Goal: Task Accomplishment & Management: Contribute content

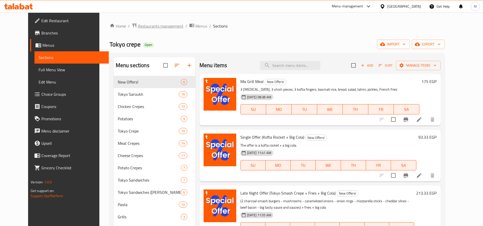
click at [145, 28] on span "Restaurants management" at bounding box center [161, 26] width 46 height 6
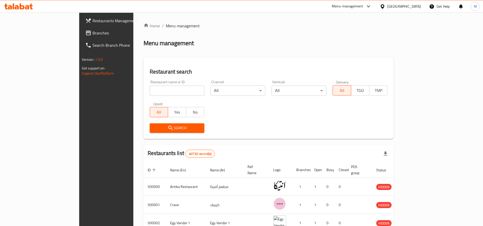
click at [156, 90] on input "search" at bounding box center [177, 91] width 55 height 10
type input "galal"
click at [154, 128] on span "Search" at bounding box center [177, 128] width 47 height 6
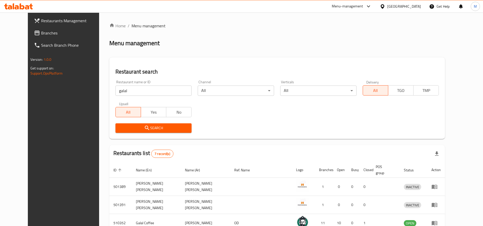
scroll to position [104, 0]
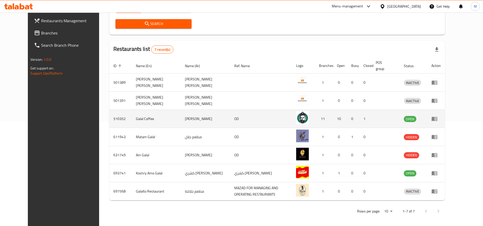
click at [438, 120] on icon "enhanced table" at bounding box center [435, 119] width 6 height 4
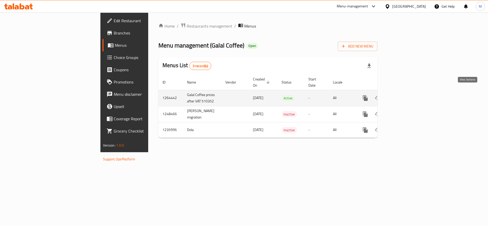
click at [405, 95] on icon "enhanced table" at bounding box center [402, 98] width 6 height 6
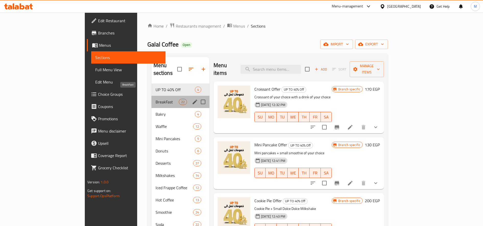
click at [156, 99] on span "BreakFast" at bounding box center [167, 102] width 23 height 6
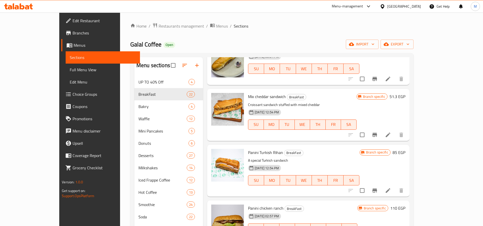
scroll to position [511, 0]
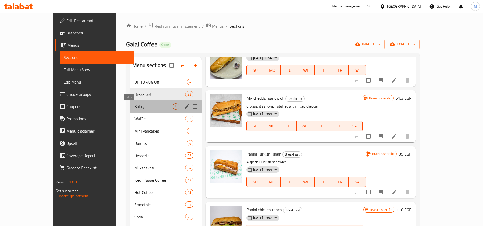
click at [134, 109] on span "Bakry" at bounding box center [153, 107] width 38 height 6
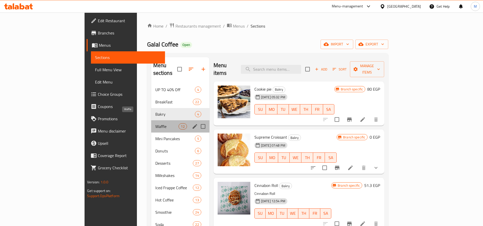
click at [155, 123] on span "Waffle" at bounding box center [167, 126] width 24 height 6
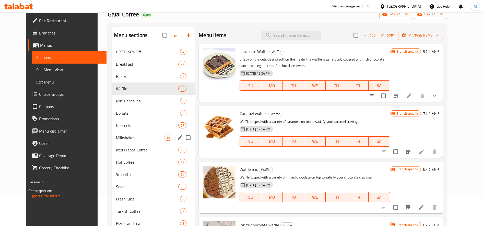
scroll to position [43, 0]
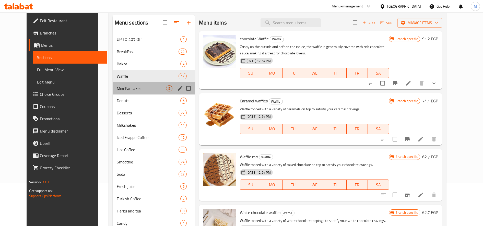
click at [116, 92] on div "Mini Pancakes 5" at bounding box center [154, 88] width 83 height 12
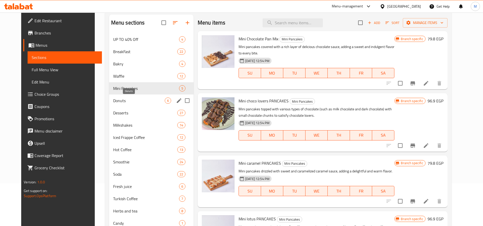
click at [113, 101] on span "Donuts" at bounding box center [139, 101] width 52 height 6
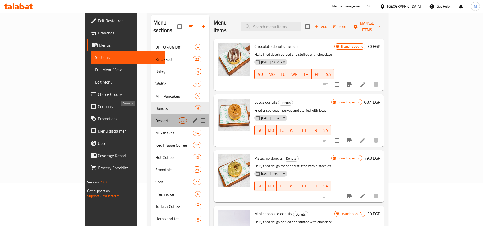
click at [155, 118] on span "Desserts" at bounding box center [167, 121] width 24 height 6
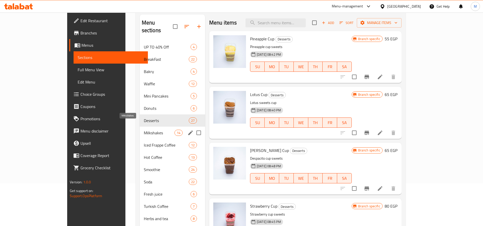
click at [144, 130] on span "Milkshakes" at bounding box center [159, 133] width 31 height 6
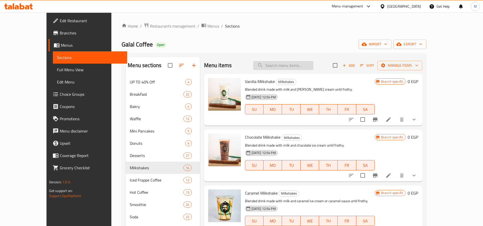
click at [289, 65] on input "search" at bounding box center [283, 65] width 60 height 9
type input "K"
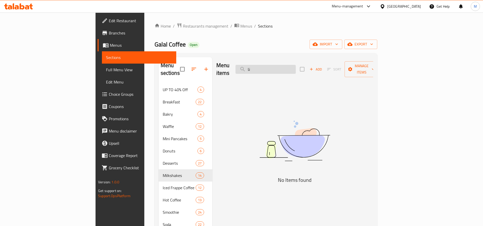
type input "ن"
click at [296, 66] on input "فثش" at bounding box center [266, 69] width 60 height 9
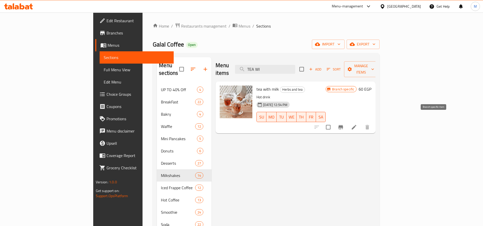
type input "TEA WI"
click at [344, 124] on icon "Branch-specific-item" at bounding box center [341, 127] width 6 height 6
click at [372, 86] on h6 "60 EGP" at bounding box center [365, 89] width 13 height 7
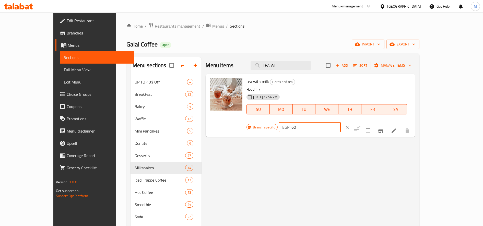
click at [341, 122] on input "60" at bounding box center [316, 127] width 49 height 10
type input "45"
click at [365, 122] on button "ok" at bounding box center [358, 127] width 11 height 11
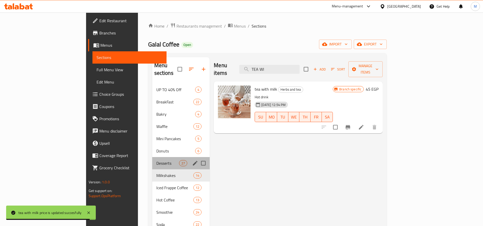
click at [152, 157] on div "Desserts 27" at bounding box center [181, 163] width 58 height 12
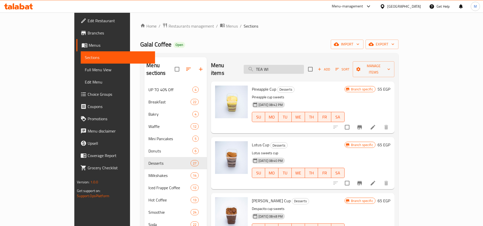
click at [294, 66] on input "TEA WI" at bounding box center [274, 69] width 60 height 9
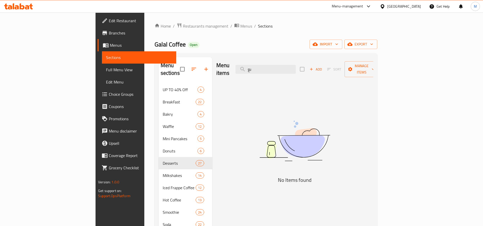
type input "ى"
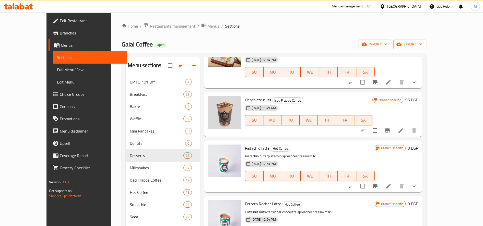
scroll to position [596, 0]
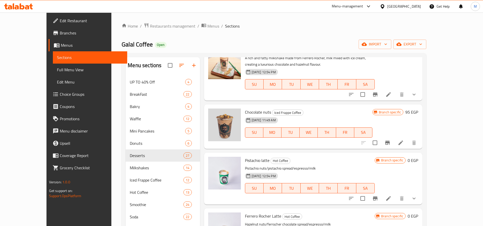
type input "NUT"
click at [418, 109] on h6 "95 EGP" at bounding box center [412, 112] width 13 height 7
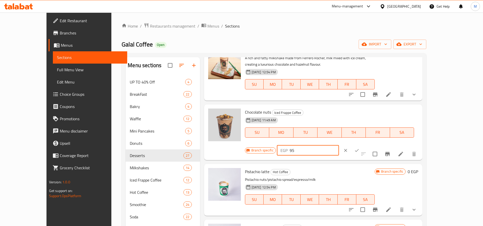
click at [339, 145] on input "95" at bounding box center [314, 150] width 49 height 10
type input "110"
click at [363, 145] on button "ok" at bounding box center [356, 150] width 11 height 11
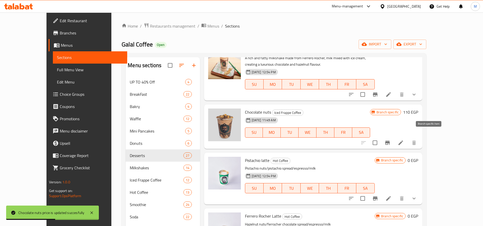
click at [391, 140] on icon "Branch-specific-item" at bounding box center [388, 143] width 6 height 6
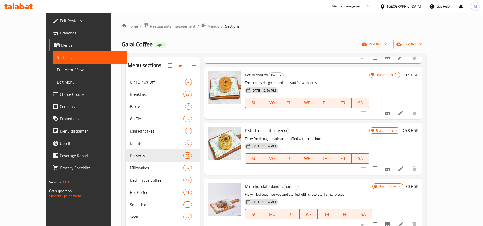
scroll to position [0, 0]
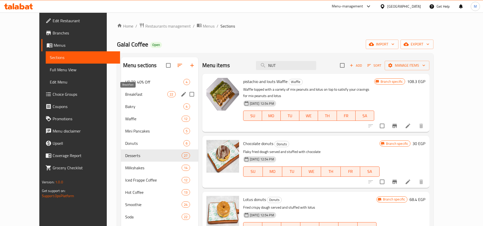
drag, startPoint x: 121, startPoint y: 95, endPoint x: 133, endPoint y: 95, distance: 11.8
click at [125, 95] on span "BreakFast" at bounding box center [146, 94] width 42 height 6
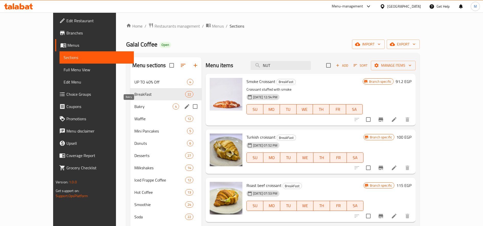
click at [134, 108] on span "Bakry" at bounding box center [153, 107] width 38 height 6
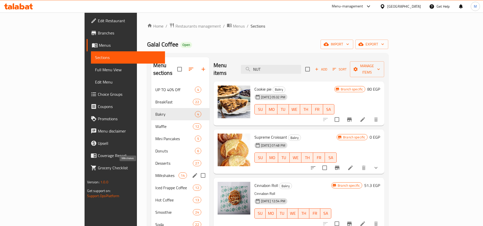
click at [155, 173] on span "Milkshakes" at bounding box center [167, 176] width 24 height 6
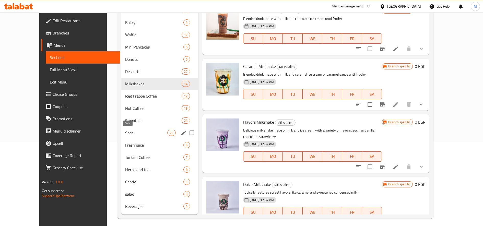
scroll to position [85, 0]
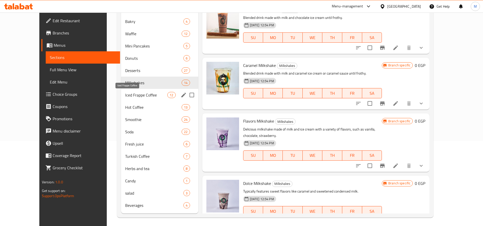
click at [125, 96] on span "Iced Frappe Coffee" at bounding box center [146, 95] width 42 height 6
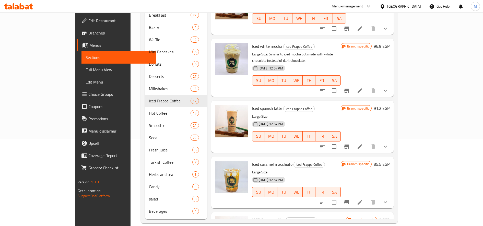
scroll to position [135, 0]
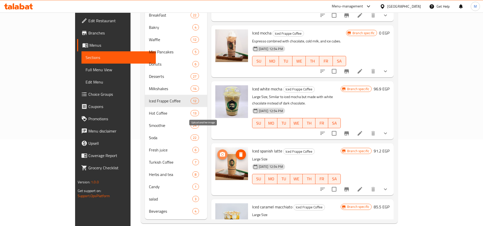
click at [220, 152] on icon "upload picture" at bounding box center [222, 154] width 5 height 5
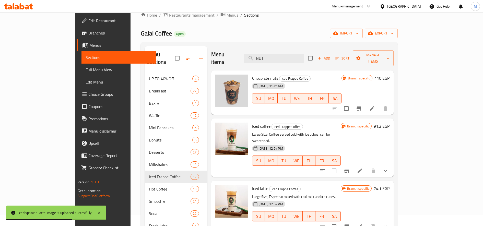
scroll to position [0, 0]
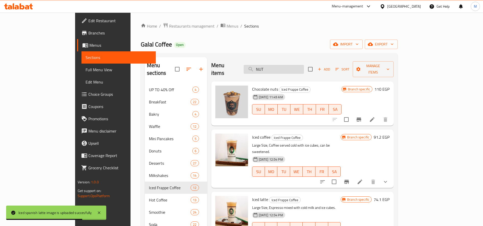
click at [290, 65] on input "NUT" at bounding box center [274, 69] width 60 height 9
paste input "macchiato"
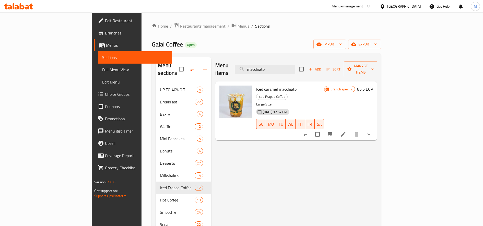
type input "macchiato"
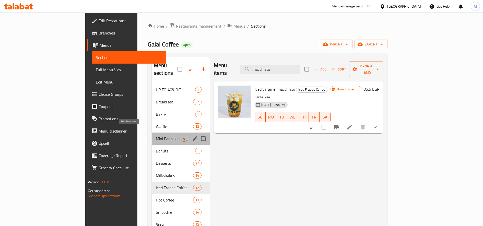
click at [156, 136] on span "Mini Pancakes" at bounding box center [168, 139] width 25 height 6
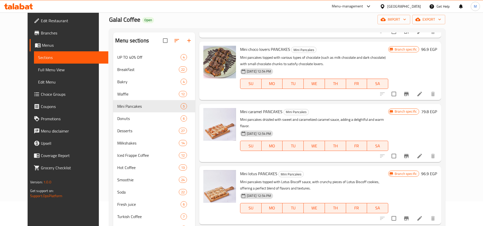
scroll to position [85, 0]
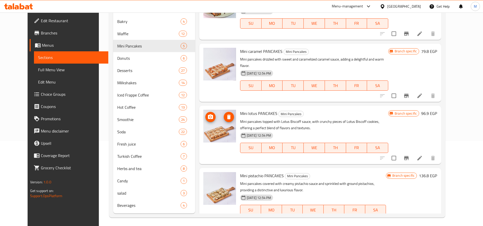
click at [208, 115] on icon "upload picture" at bounding box center [210, 117] width 5 height 5
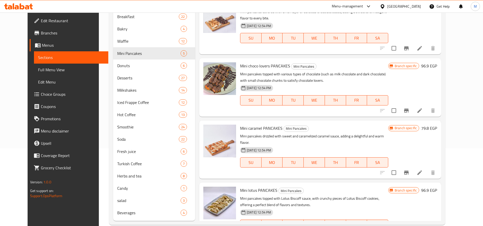
scroll to position [0, 0]
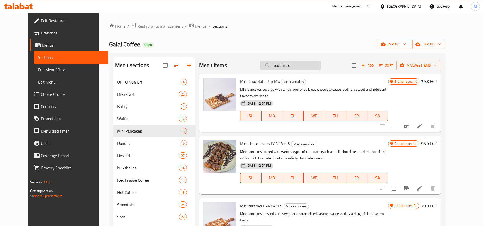
click at [305, 69] on input "macchiato" at bounding box center [290, 65] width 60 height 9
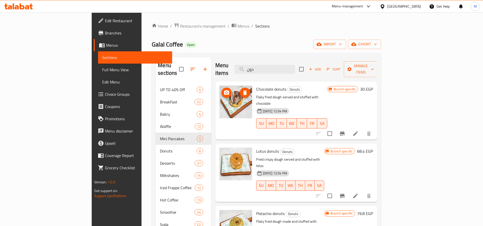
click at [222, 88] on button "upload picture" at bounding box center [227, 93] width 10 height 10
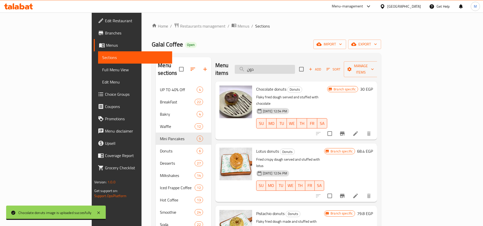
click at [295, 69] on input "دون" at bounding box center [265, 69] width 60 height 9
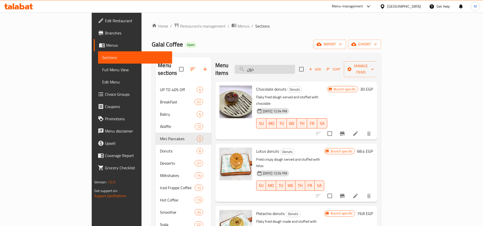
click at [295, 69] on input "دون" at bounding box center [265, 69] width 60 height 9
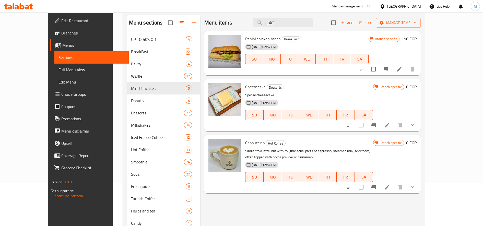
scroll to position [87, 0]
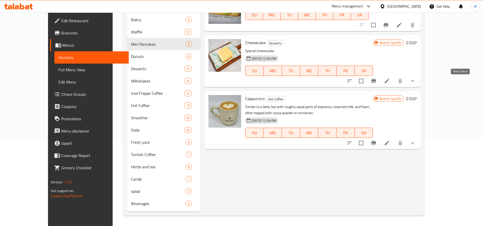
type input "تشي"
click at [416, 82] on icon "show more" at bounding box center [413, 81] width 6 height 6
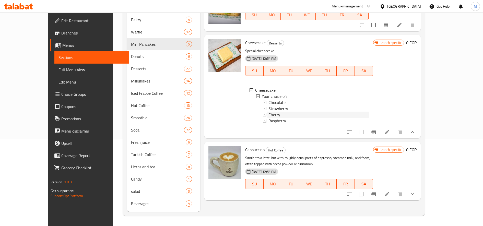
click at [273, 115] on div "Cherry" at bounding box center [319, 115] width 100 height 6
click at [377, 135] on icon "Branch-specific-item" at bounding box center [374, 132] width 6 height 6
click at [390, 134] on icon at bounding box center [387, 132] width 5 height 5
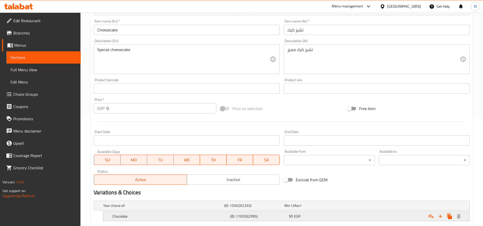
scroll to position [184, 0]
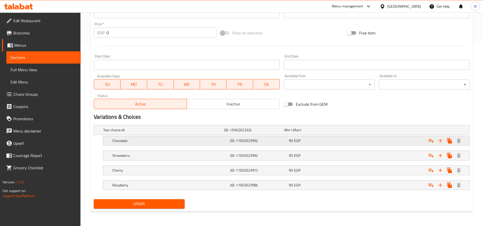
click at [322, 134] on div "90 EGP" at bounding box center [314, 130] width 60 height 7
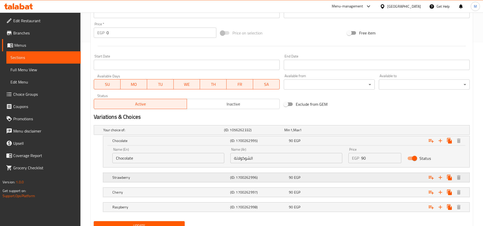
click at [307, 133] on div "90 EGP" at bounding box center [314, 130] width 58 height 5
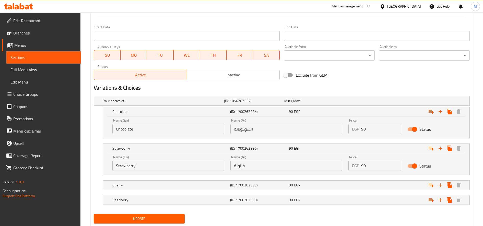
scroll to position [228, 0]
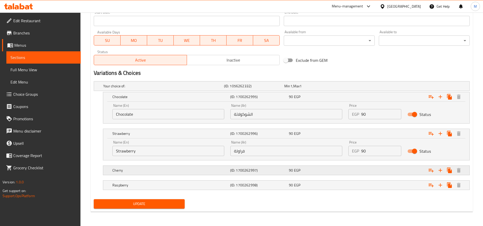
click at [293, 89] on span "EGP" at bounding box center [292, 86] width 2 height 7
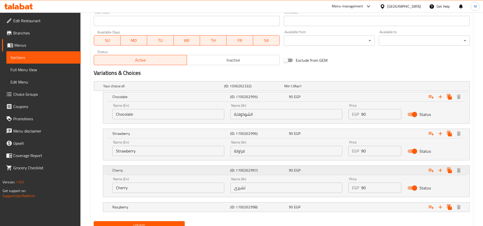
scroll to position [250, 0]
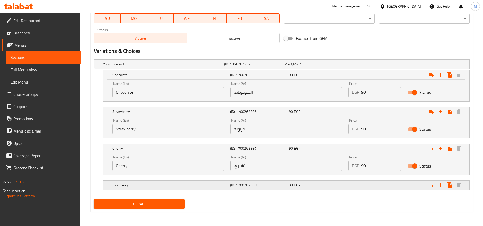
click at [295, 70] on div "Raspberry (ID: 1700262998) 90 EGP" at bounding box center [283, 64] width 362 height 11
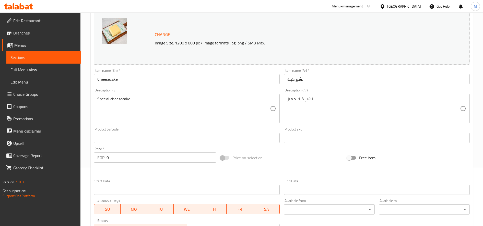
scroll to position [0, 0]
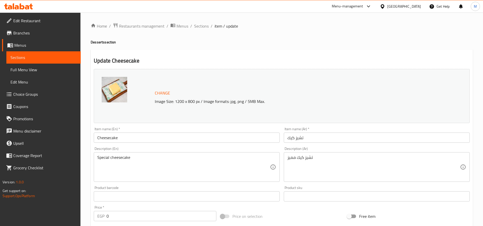
click at [121, 63] on h2 "Update Cheesecake" at bounding box center [282, 61] width 376 height 8
copy h2 "Cheesecake"
click at [203, 26] on span "Sections" at bounding box center [201, 26] width 15 height 6
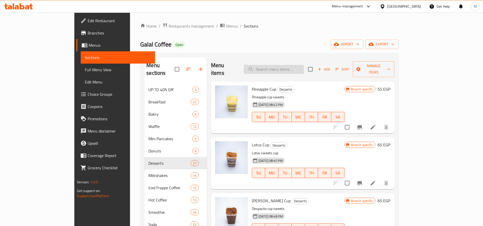
click at [304, 65] on input "search" at bounding box center [274, 69] width 60 height 9
paste input "Cheesecake"
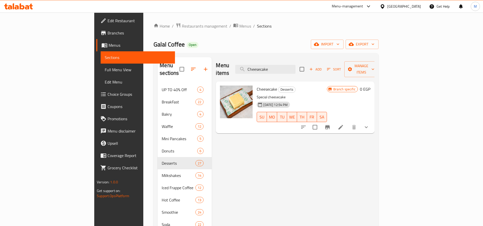
type input "Cheesecake"
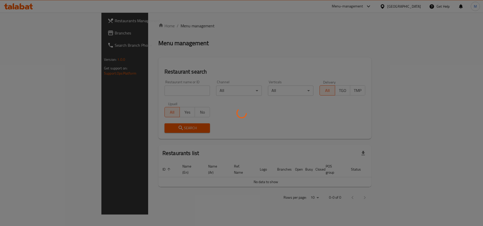
click at [138, 84] on div at bounding box center [241, 113] width 483 height 226
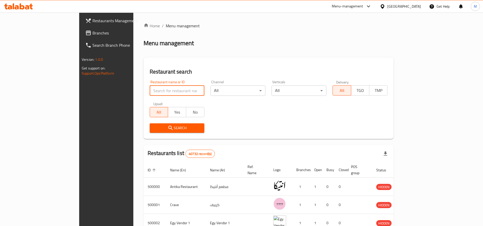
click at [150, 91] on input "search" at bounding box center [177, 91] width 55 height 10
type input "ل"
type input "a"
type input "galal"
click at [154, 131] on span "Search" at bounding box center [177, 128] width 47 height 6
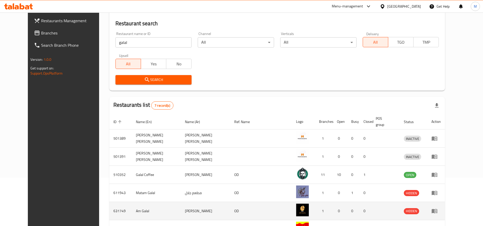
scroll to position [104, 0]
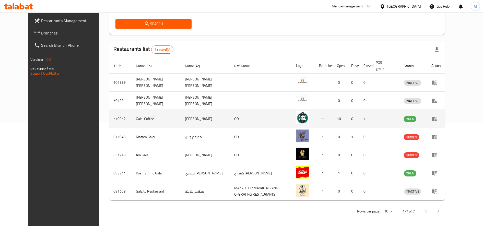
click at [441, 119] on link "enhanced table" at bounding box center [436, 119] width 9 height 6
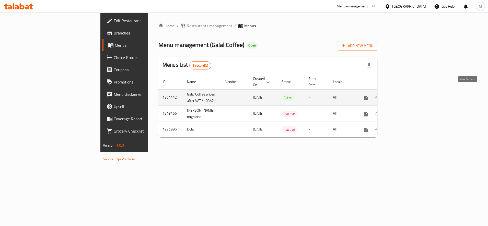
click at [405, 95] on icon "enhanced table" at bounding box center [402, 98] width 6 height 6
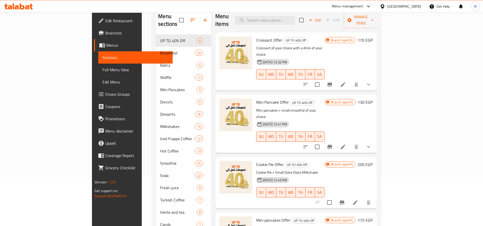
scroll to position [87, 0]
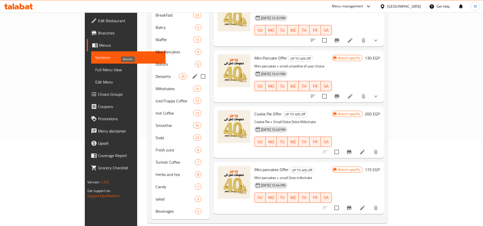
click at [156, 73] on span "Desserts" at bounding box center [167, 76] width 23 height 6
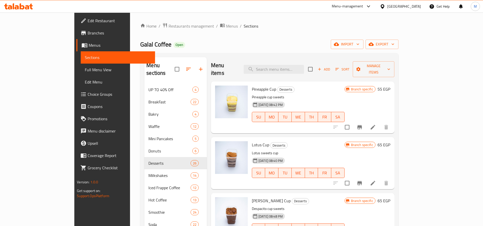
click at [331, 66] on span "Add" at bounding box center [324, 69] width 14 height 6
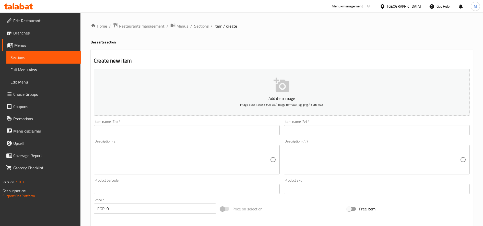
click at [161, 132] on input "text" at bounding box center [187, 130] width 186 height 10
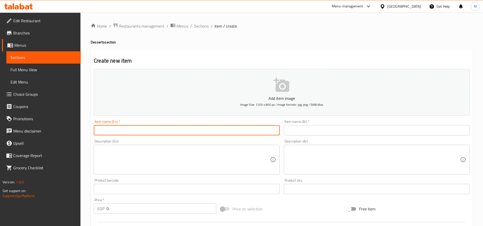
paste input "Cheesecake"
click at [140, 129] on input "Cheesecake Chocolate" at bounding box center [187, 130] width 186 height 10
type input "Cheesecake Chocolate"
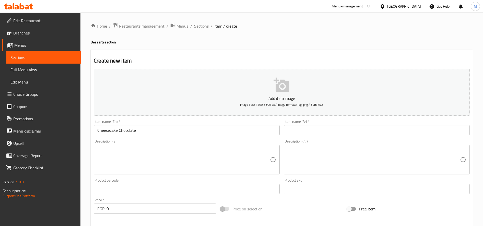
click at [378, 136] on div "Item name (Ar)   * Item name (Ar) *" at bounding box center [377, 128] width 190 height 20
click at [379, 134] on input "text" at bounding box center [377, 130] width 186 height 10
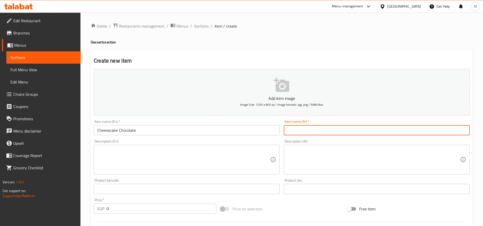
paste input "تشيز كيك الشوكولاتة"
type input "تشيز كيك الشوكولاتة"
click at [354, 151] on textarea at bounding box center [374, 160] width 173 height 24
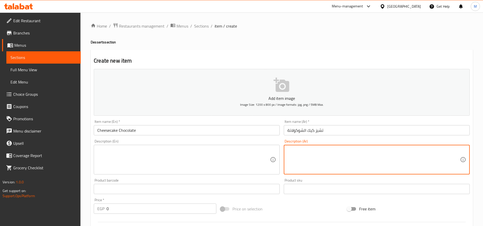
paste textarea "تشيز كيك الشوكولاتة هو حلوى لذيذة تجمع بين نكهة الشوكولاتة الغنية وقوام الجبنة …"
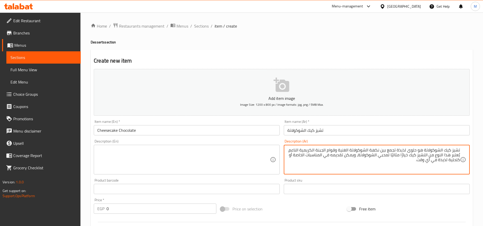
drag, startPoint x: 358, startPoint y: 156, endPoint x: 353, endPoint y: 164, distance: 9.7
click at [353, 164] on textarea "تشيز كيك الشوكولاتة هو حلوى لذيذة تجمع بين نكهة الشوكولاتة الغنية وقوام الجبنة …" at bounding box center [374, 160] width 173 height 24
click at [359, 156] on textarea "تشيز كيك الشوكولاتة هو حلوى لذيذة تجمع بين نكهة الشوكولاتة الغنية وقوام الجبنة …" at bounding box center [374, 160] width 173 height 24
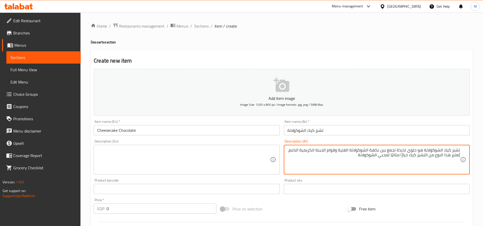
type textarea "تشيز كيك الشوكولاتة هو حلوى لذيذة تجمع بين نكهة الشوكولاتة الغنية وقوام الجبنة …"
click at [221, 160] on textarea at bounding box center [183, 160] width 173 height 24
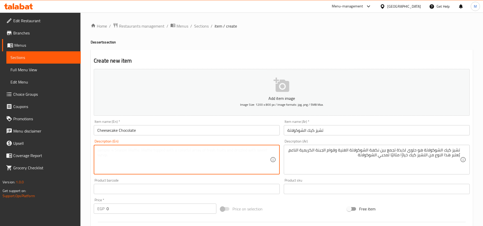
paste textarea "Chocolate cheesecake is a delicious dessert that combines the rich flavor of ch…"
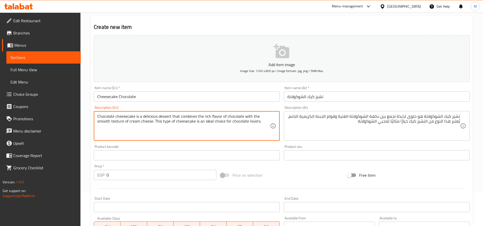
scroll to position [85, 0]
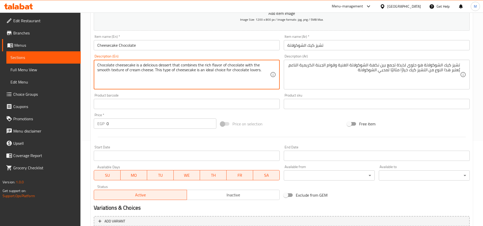
type textarea "Chocolate cheesecake is a delicious dessert that combines the rich flavor of ch…"
click at [154, 127] on input "0" at bounding box center [162, 124] width 110 height 10
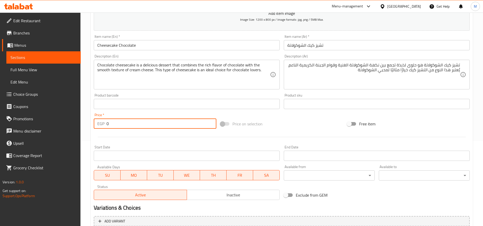
click at [154, 127] on input "0" at bounding box center [162, 124] width 110 height 10
type input "90"
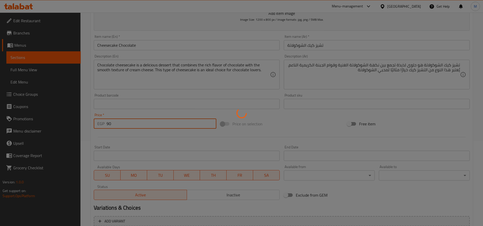
type input "0"
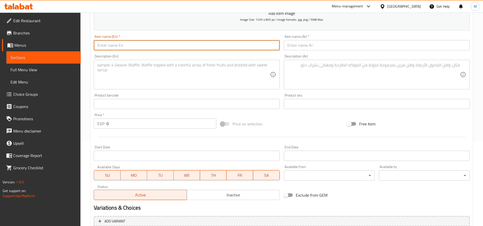
click at [156, 46] on input "text" at bounding box center [187, 45] width 186 height 10
paste input "Cheesecake Strawberry"
type input "Cheesecake Strawberry"
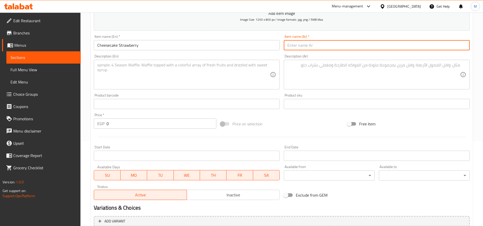
click at [378, 44] on input "text" at bounding box center [377, 45] width 186 height 10
paste input "تشيز كيك الفراولة"
type input "تشيز كيك الفراولة"
click at [367, 71] on textarea at bounding box center [374, 75] width 173 height 24
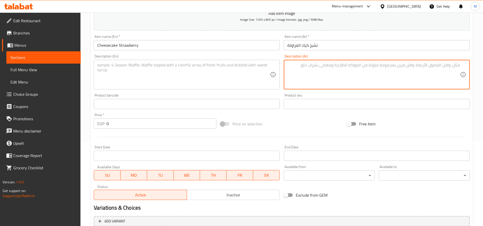
paste textarea "تشيز كيك الفراولة هو حلوى لذيذة ومنعشة تجمع بين نكهة الجبنة الكريمية الغنية وطع…"
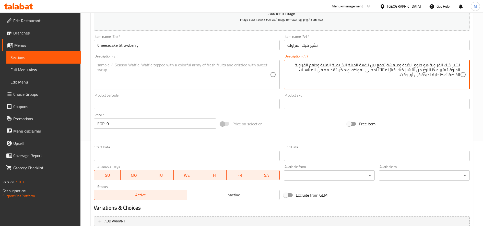
drag, startPoint x: 354, startPoint y: 69, endPoint x: 351, endPoint y: 76, distance: 7.5
click at [351, 76] on textarea "تشيز كيك الفراولة هو حلوى لذيذة ومنعشة تجمع بين نكهة الجبنة الكريمية الغنية وطع…" at bounding box center [374, 75] width 173 height 24
click at [350, 76] on textarea "تشيز كيك الفراولة هو حلوى لذيذة ومنعشة تجمع بين نكهة الجبنة الكريمية الغنية وطع…" at bounding box center [374, 75] width 173 height 24
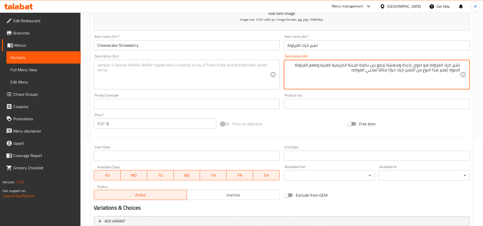
click at [365, 70] on textarea "تشيز كيك الفراولة هو حلوى لذيذة ومنعشة تجمع بين نكهة الجبنة الكريمية الغنية وطع…" at bounding box center [374, 75] width 173 height 24
type textarea "تشيز كيك الفراولة هو حلوى لذيذة ومنعشة تجمع بين نكهة الجبنة الكريمية الغنية وطع…"
click at [162, 80] on textarea at bounding box center [183, 75] width 173 height 24
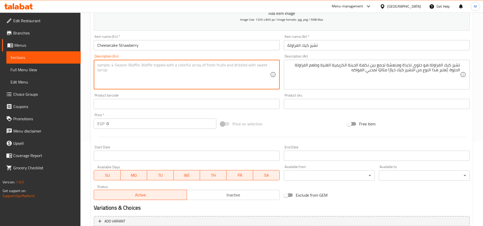
paste textarea "Strawberry Cheesecake is a delicious and refreshing dessert that combines the r…"
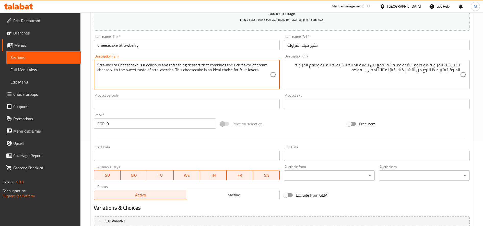
type textarea "Strawberry Cheesecake is a delicious and refreshing dessert that combines the r…"
click at [135, 126] on input "0" at bounding box center [162, 124] width 110 height 10
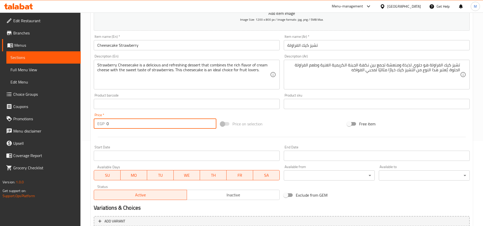
click at [135, 126] on input "0" at bounding box center [162, 124] width 110 height 10
type input "90"
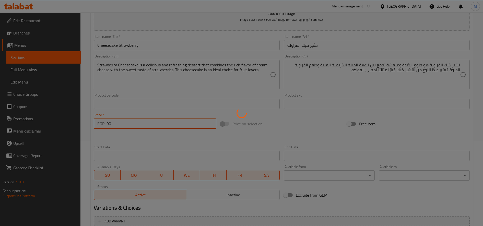
type input "0"
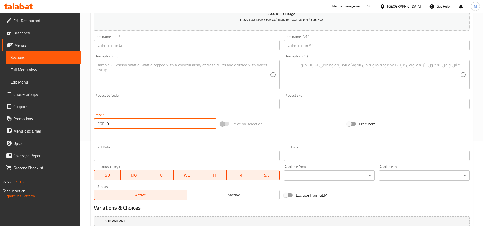
scroll to position [0, 0]
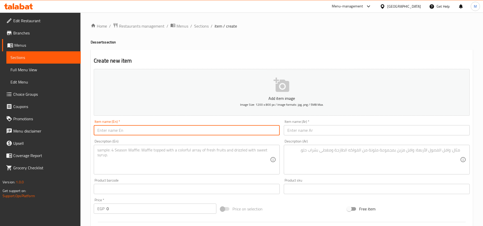
click at [149, 128] on input "text" at bounding box center [187, 130] width 186 height 10
paste input "Cheesecake raspberry"
type input "Cheesecake raspberry"
drag, startPoint x: 342, startPoint y: 123, endPoint x: 341, endPoint y: 132, distance: 8.8
click at [342, 127] on div "Item name (Ar)   * Item name (Ar) *" at bounding box center [377, 128] width 186 height 16
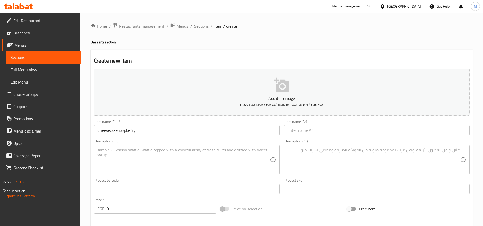
click at [341, 132] on input "text" at bounding box center [377, 130] width 186 height 10
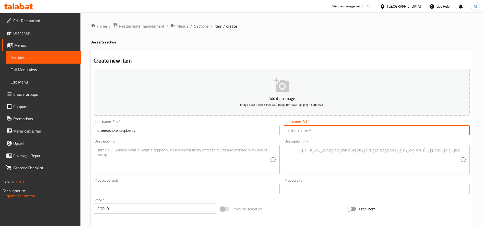
paste input "تشيز كيك التوت"
type input "تشيز كيك التوت"
click at [147, 132] on input "Cheesecake raspberry" at bounding box center [187, 130] width 186 height 10
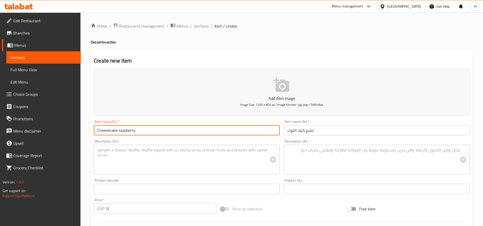
click at [147, 132] on input "Cheesecake raspberry" at bounding box center [187, 130] width 186 height 10
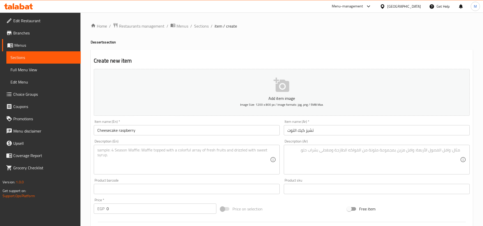
click at [129, 167] on textarea at bounding box center [183, 160] width 173 height 24
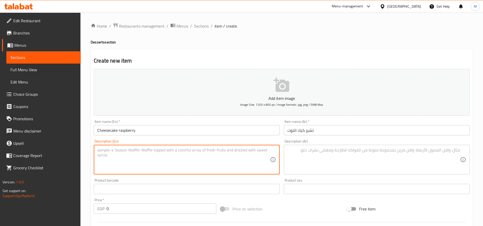
paste textarea "Raspberry cheesecake is a delightful dessert that combines the creamy richness …"
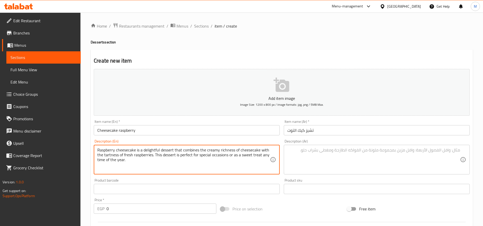
drag, startPoint x: 155, startPoint y: 155, endPoint x: 178, endPoint y: 180, distance: 34.6
click at [178, 180] on div "Add item image Image Size: 1200 x 800 px / Image formats: jpg, png / 5MB Max. I…" at bounding box center [282, 177] width 380 height 220
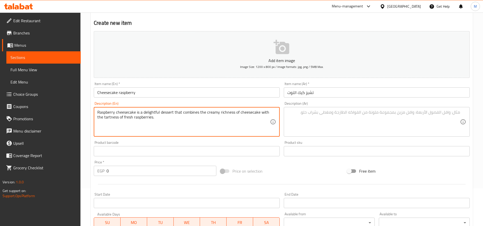
scroll to position [85, 0]
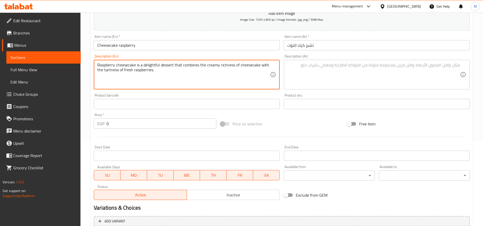
type textarea "Raspberry cheesecake is a delightful dessert that combines the creamy richness …"
click at [144, 126] on input "0" at bounding box center [162, 124] width 110 height 10
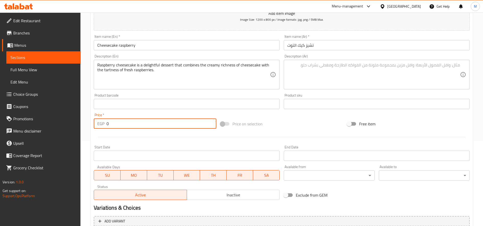
click at [144, 126] on input "0" at bounding box center [162, 124] width 110 height 10
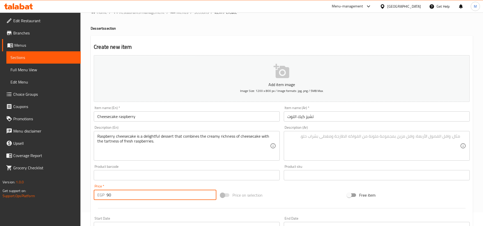
scroll to position [0, 0]
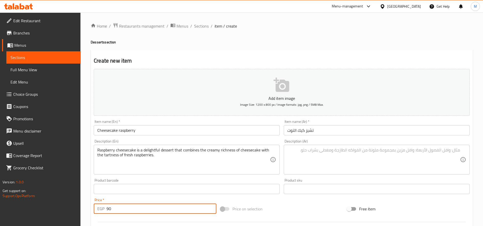
type input "90"
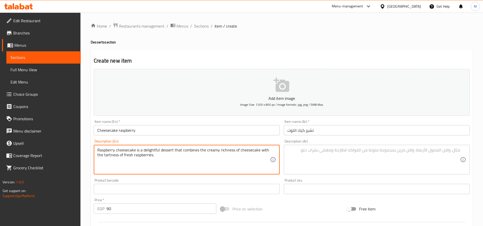
click at [139, 152] on textarea "Raspberry cheesecake is a delightful dessert that combines the creamy richness …" at bounding box center [183, 160] width 173 height 24
click at [332, 155] on textarea at bounding box center [374, 160] width 173 height 24
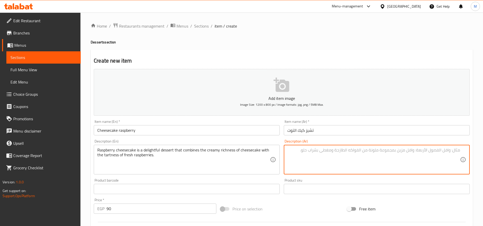
paste textarea "تشيز كيك التوت حلوى شهية تجمع بين غنى تشيز كيك الكريمي ونكهة التوت الطازج اللاذ…"
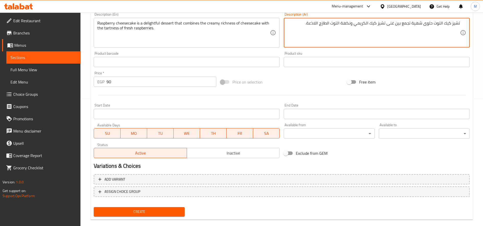
scroll to position [128, 0]
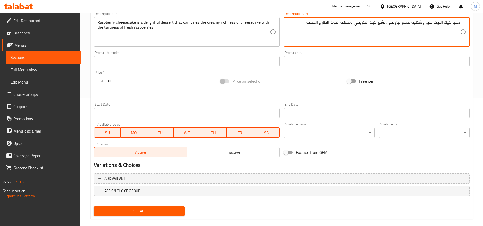
type textarea "تشيز كيك التوت حلوى شهية تجمع بين غنى تشيز كيك الكريمي ونكهة التوت الطازج اللاذ…"
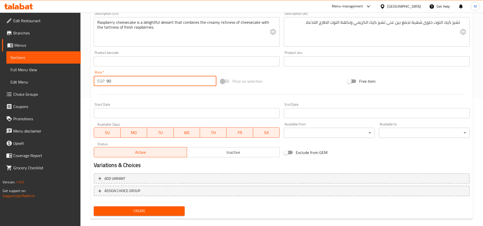
click at [144, 85] on input "90" at bounding box center [162, 81] width 110 height 10
click at [94, 207] on button "Create" at bounding box center [139, 211] width 91 height 9
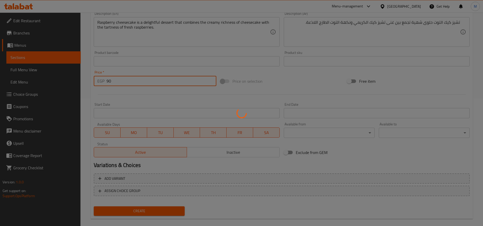
type input "0"
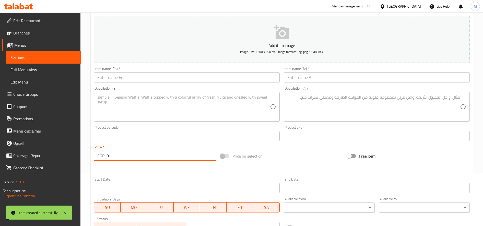
scroll to position [0, 0]
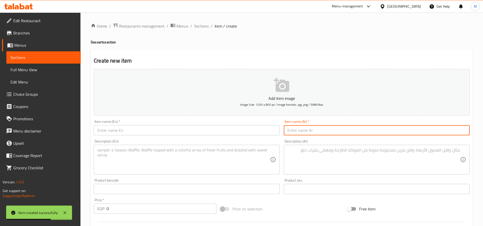
click at [380, 131] on input "text" at bounding box center [377, 130] width 186 height 10
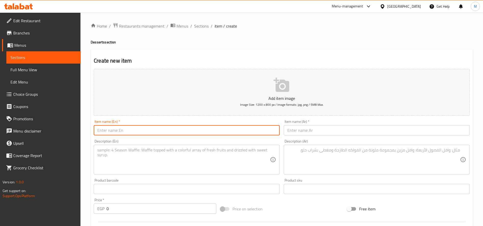
click at [120, 127] on input "text" at bounding box center [187, 130] width 186 height 10
paste input "Cheesecake Blueberry"
type input "Cheesecake Blueberry"
click at [112, 155] on textarea at bounding box center [183, 160] width 173 height 24
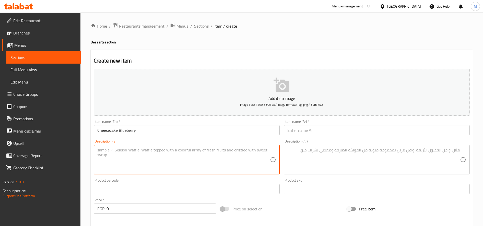
paste textarea "Raspberry cheesecake is a delightful dessert that combines the creamy richness …"
type textarea "Raspberry cheesecake is a delightful dessert that combines the creamy richness …"
click at [370, 134] on input "text" at bounding box center [377, 130] width 186 height 10
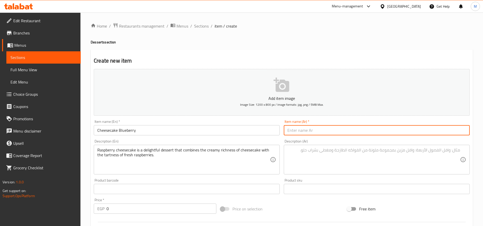
paste input "تشيز كيك التوت الأزرق"
type input "تشيز كيك التوت الأزرق"
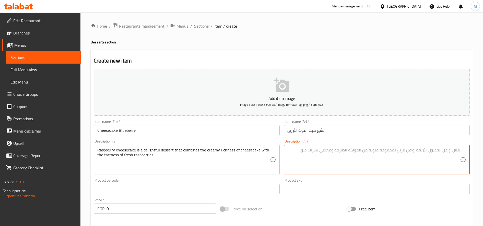
click at [326, 162] on textarea at bounding box center [374, 160] width 173 height 24
click at [333, 164] on textarea at bounding box center [374, 160] width 173 height 24
paste textarea "تشيز كيك التوت الأزرق حلوى شهية تجمع بين غنى تشيز كيك الكريمي ونكهة التوت الطاز…"
type textarea "تشيز كيك التوت الأزرق حلوى شهية تجمع بين غنى تشيز كيك الكريمي ونكهة التوت الطاز…"
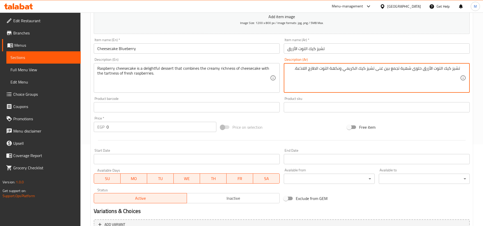
scroll to position [85, 0]
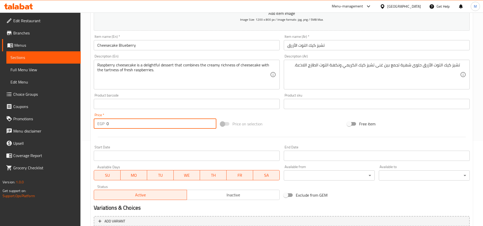
click at [108, 124] on input "0" at bounding box center [162, 124] width 110 height 10
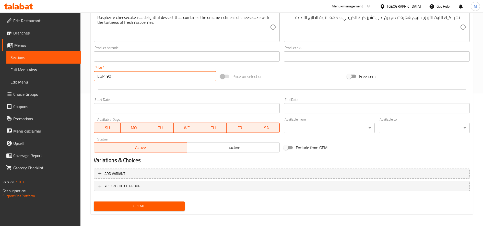
scroll to position [135, 0]
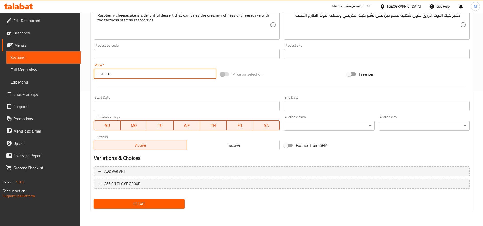
type input "90"
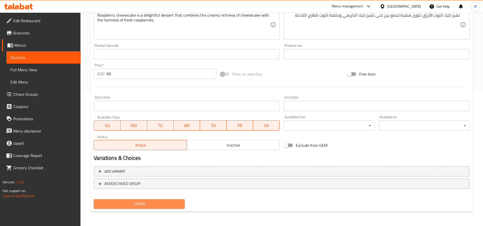
click at [161, 207] on span "Create" at bounding box center [139, 204] width 83 height 6
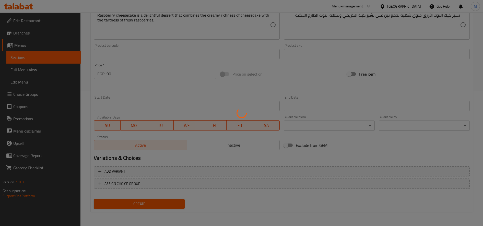
type input "0"
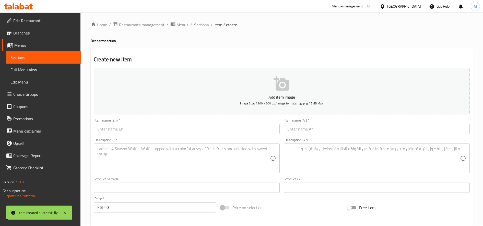
scroll to position [0, 0]
click at [198, 27] on span "Sections" at bounding box center [201, 26] width 15 height 6
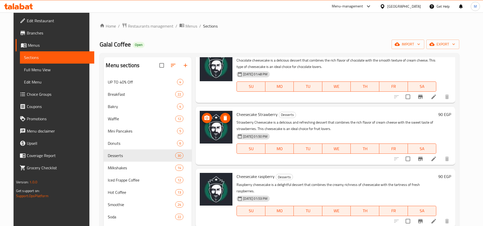
scroll to position [128, 0]
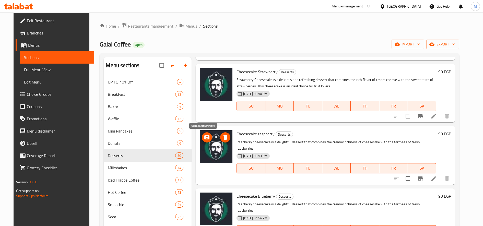
click at [206, 139] on icon "upload picture" at bounding box center [207, 137] width 5 height 5
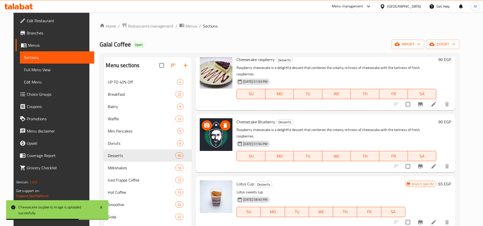
scroll to position [213, 0]
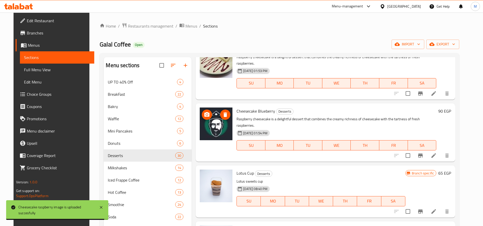
click at [206, 112] on icon "upload picture" at bounding box center [207, 114] width 5 height 5
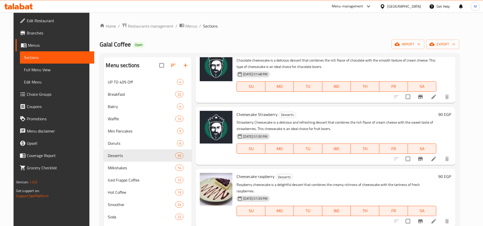
scroll to position [0, 0]
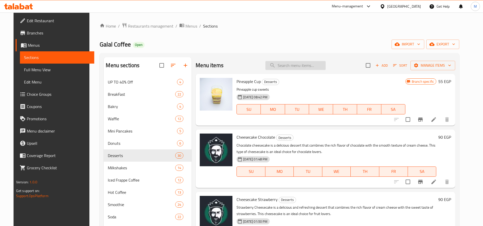
click at [280, 66] on input "search" at bounding box center [296, 65] width 60 height 9
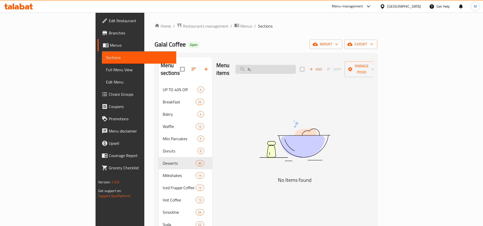
type input "h"
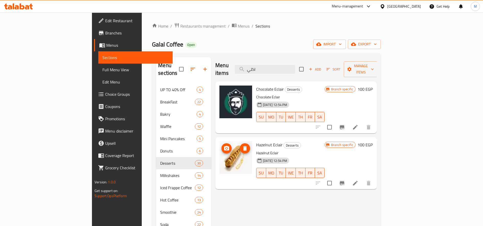
type input "اكلي"
click at [224, 146] on icon "upload picture" at bounding box center [226, 148] width 5 height 5
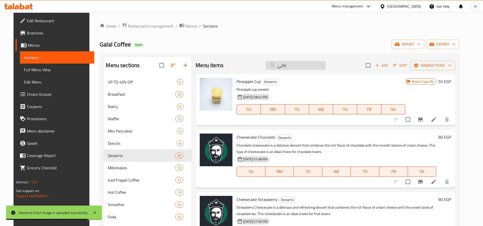
click at [292, 66] on input "اكلي" at bounding box center [296, 65] width 60 height 9
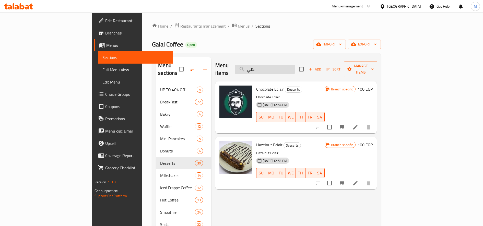
click at [288, 65] on input "اكلي" at bounding box center [265, 69] width 60 height 9
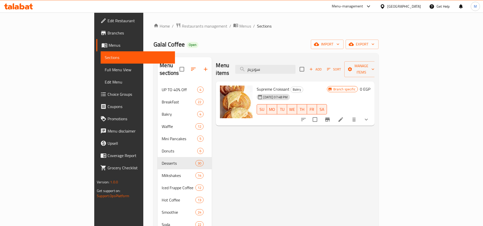
type input "سوبريم"
click at [370, 117] on icon "show more" at bounding box center [367, 120] width 6 height 6
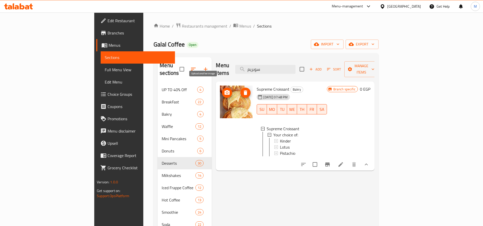
click at [224, 90] on icon "upload picture" at bounding box center [227, 93] width 6 height 6
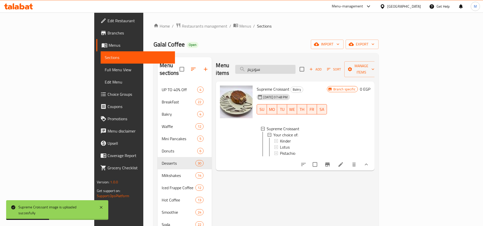
click at [296, 67] on input "سوبريم" at bounding box center [265, 69] width 60 height 9
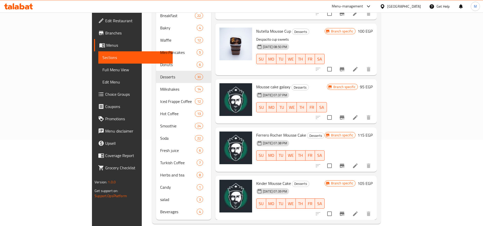
scroll to position [87, 0]
type input "موس"
click at [224, 136] on icon "upload picture" at bounding box center [226, 138] width 5 height 5
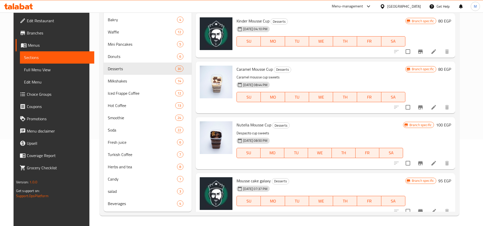
scroll to position [544, 0]
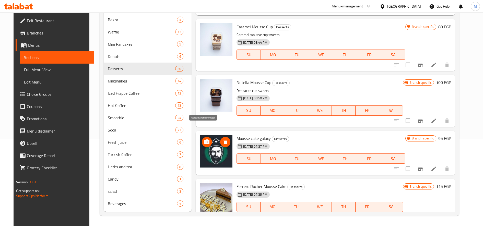
click at [206, 140] on icon "upload picture" at bounding box center [207, 142] width 5 height 5
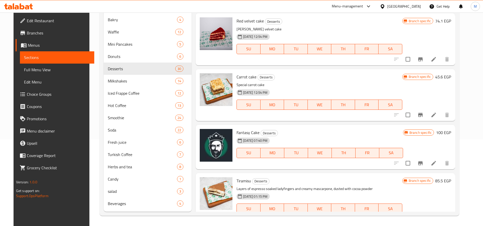
scroll to position [1269, 0]
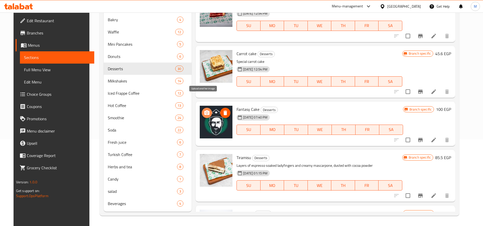
click at [206, 110] on icon "upload picture" at bounding box center [207, 113] width 6 height 6
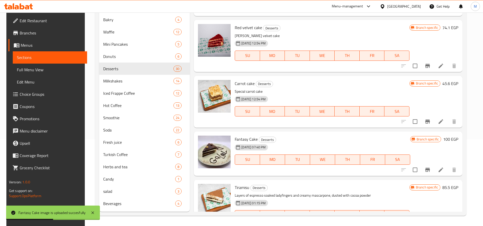
scroll to position [2, 0]
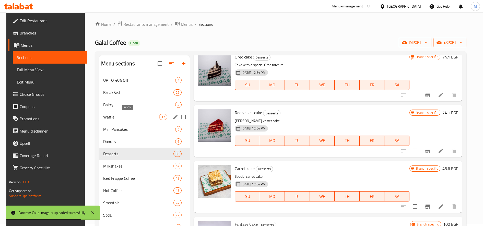
click at [122, 120] on span "Waffle" at bounding box center [131, 117] width 56 height 6
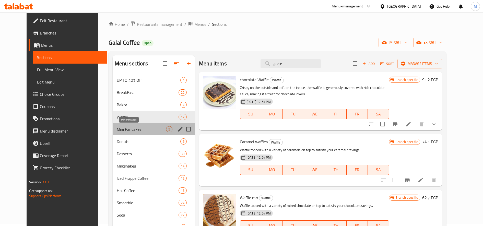
click at [119, 128] on span "Mini Pancakes" at bounding box center [141, 129] width 49 height 6
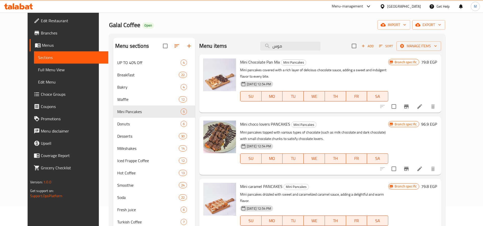
scroll to position [2, 0]
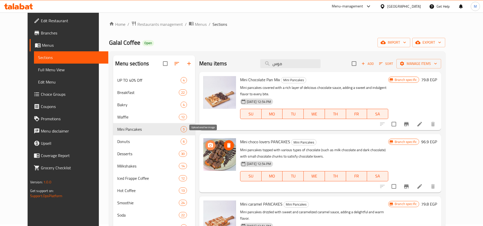
click at [208, 143] on icon "upload picture" at bounding box center [210, 145] width 5 height 5
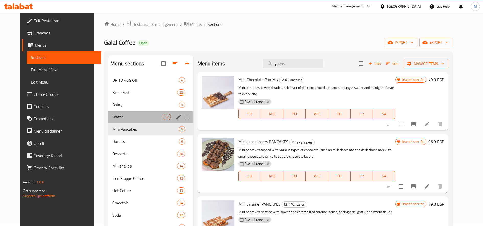
click at [127, 121] on div "Waffle 12" at bounding box center [150, 117] width 85 height 12
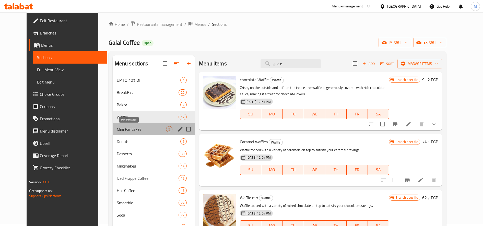
click at [130, 131] on span "Mini Pancakes" at bounding box center [141, 129] width 49 height 6
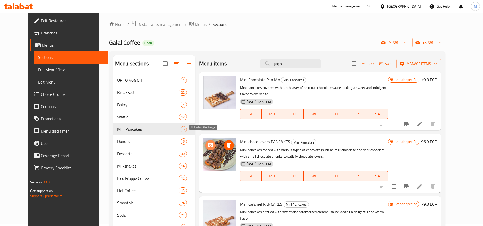
click at [206, 142] on span "upload picture" at bounding box center [211, 145] width 10 height 6
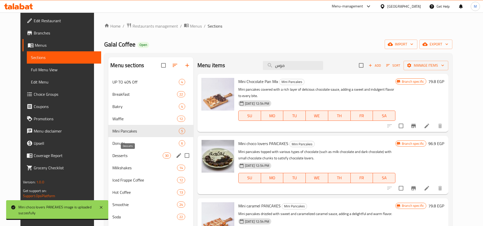
click at [116, 157] on span "Desserts" at bounding box center [137, 156] width 50 height 6
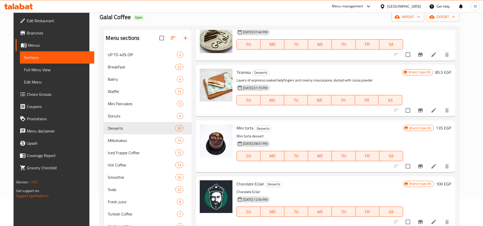
scroll to position [2, 0]
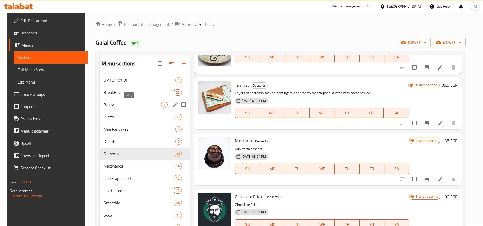
click at [114, 103] on span "Bakry" at bounding box center [133, 105] width 58 height 6
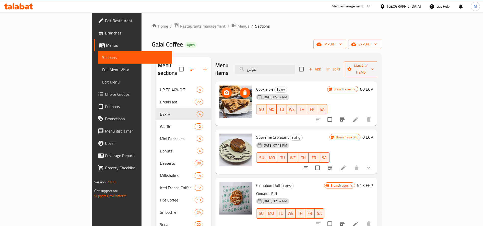
click at [222, 88] on button "upload picture" at bounding box center [227, 93] width 10 height 10
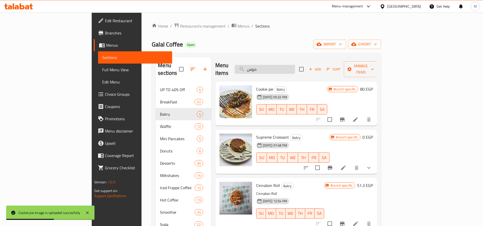
click at [295, 66] on input "موس" at bounding box center [265, 69] width 60 height 9
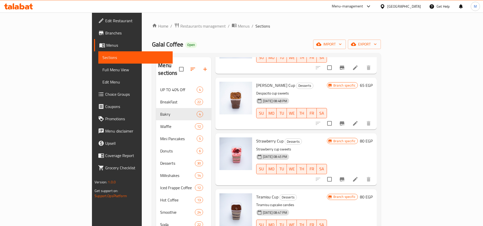
scroll to position [128, 0]
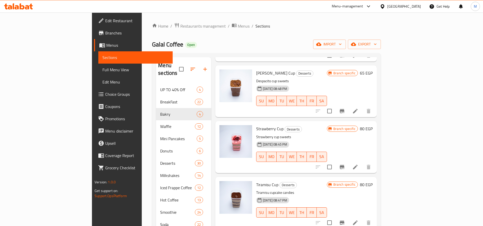
type input "كب"
click at [222, 129] on span "upload picture" at bounding box center [227, 132] width 10 height 6
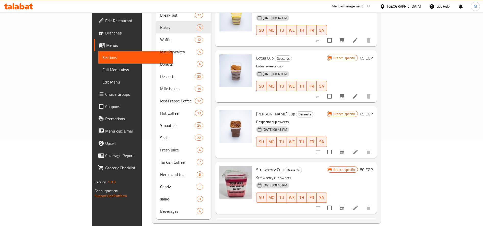
scroll to position [0, 0]
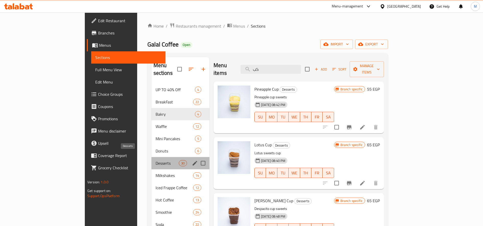
click at [156, 160] on span "Desserts" at bounding box center [167, 163] width 23 height 6
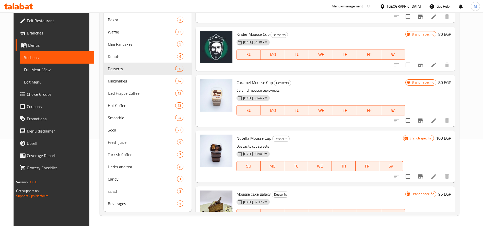
scroll to position [476, 0]
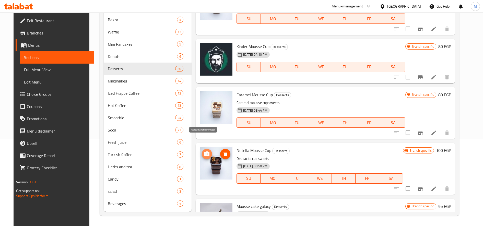
click at [205, 152] on icon "upload picture" at bounding box center [207, 154] width 5 height 5
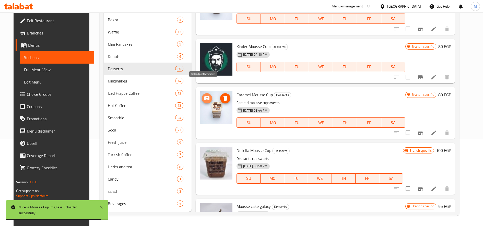
click at [205, 95] on icon "upload picture" at bounding box center [207, 98] width 6 height 6
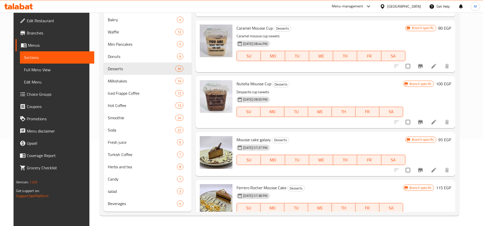
scroll to position [562, 0]
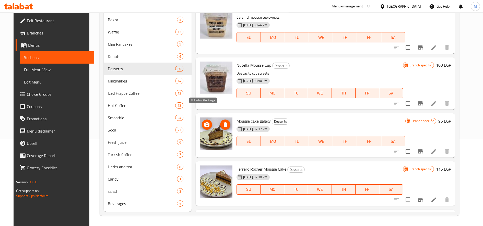
click at [205, 122] on icon "upload picture" at bounding box center [207, 125] width 6 height 6
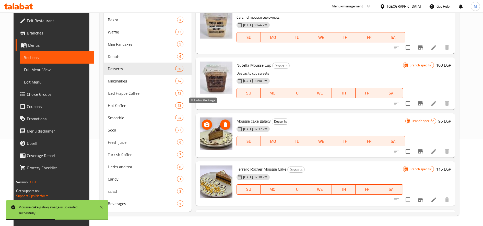
click at [206, 124] on circle "upload picture" at bounding box center [207, 125] width 2 height 2
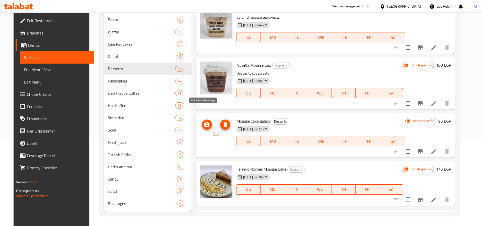
click at [206, 122] on icon "upload picture" at bounding box center [207, 124] width 5 height 5
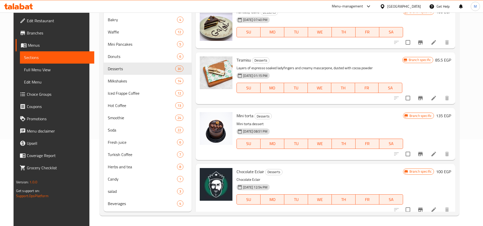
scroll to position [1414, 0]
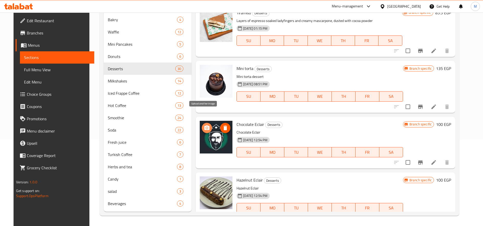
click at [205, 126] on icon "upload picture" at bounding box center [207, 128] width 5 height 5
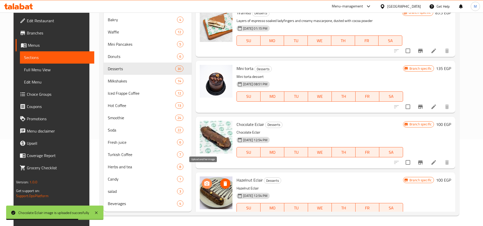
click at [204, 181] on icon "upload picture" at bounding box center [207, 184] width 6 height 6
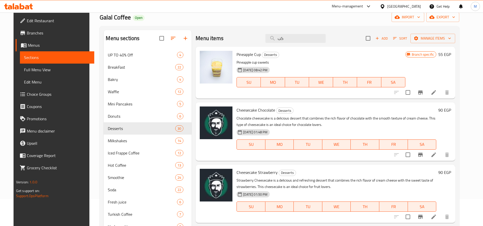
scroll to position [0, 0]
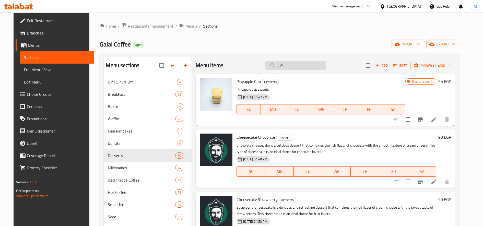
click at [303, 67] on input "كب" at bounding box center [296, 65] width 60 height 9
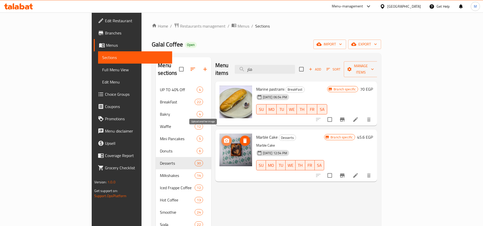
click at [224, 138] on icon "upload picture" at bounding box center [227, 141] width 6 height 6
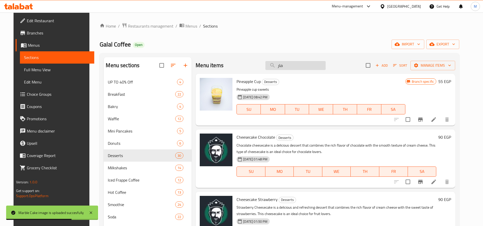
click at [289, 65] on input "مار" at bounding box center [296, 65] width 60 height 9
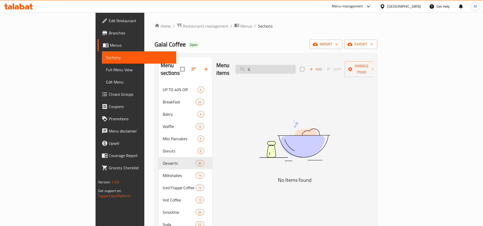
type input "ت"
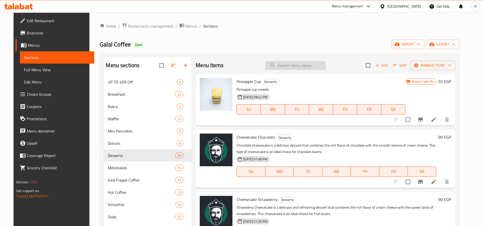
click at [314, 69] on input "search" at bounding box center [296, 65] width 60 height 9
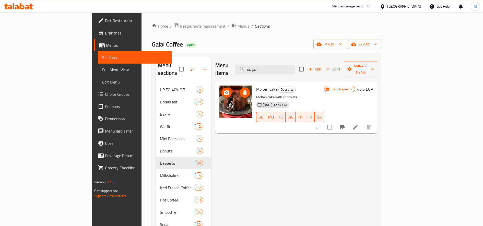
click at [224, 90] on icon "upload picture" at bounding box center [227, 93] width 6 height 6
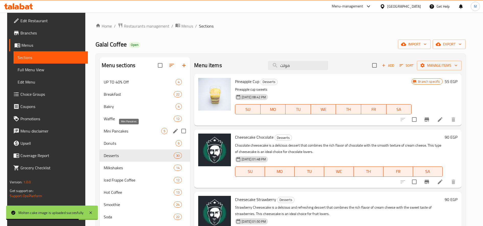
click at [120, 134] on div "Mini Pancakes 5" at bounding box center [145, 131] width 90 height 12
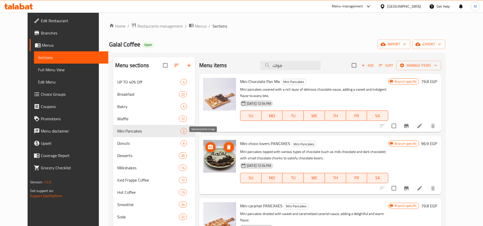
click at [208, 144] on icon "upload picture" at bounding box center [211, 147] width 6 height 6
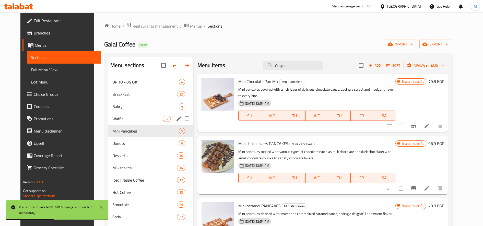
click at [110, 115] on div "Waffle 12" at bounding box center [150, 119] width 85 height 12
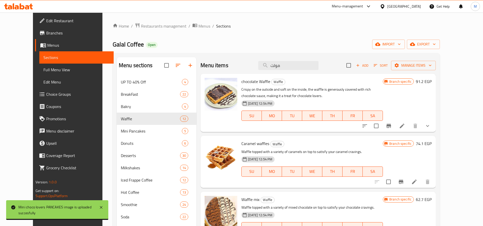
click at [292, 72] on div "Menu items مولت Add Sort Manage items" at bounding box center [318, 65] width 235 height 17
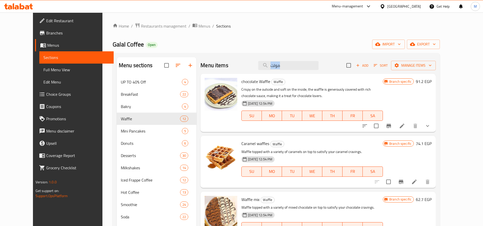
click at [292, 72] on div "Menu items مولت Add Sort Manage items" at bounding box center [318, 65] width 235 height 17
drag, startPoint x: 292, startPoint y: 72, endPoint x: 294, endPoint y: 69, distance: 3.5
click at [294, 69] on input "مولت" at bounding box center [288, 65] width 60 height 9
click at [299, 69] on input "مولت" at bounding box center [288, 65] width 60 height 9
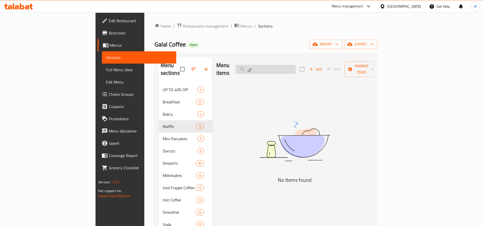
type input "ا"
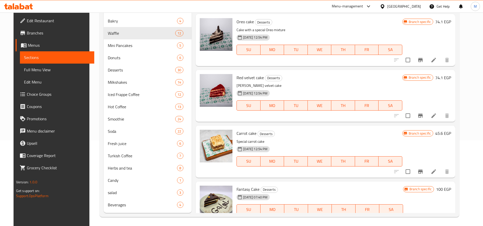
scroll to position [87, 0]
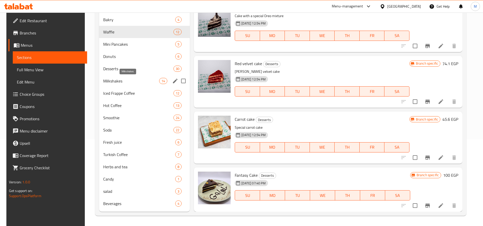
click at [132, 81] on span "Milkshakes" at bounding box center [131, 81] width 56 height 6
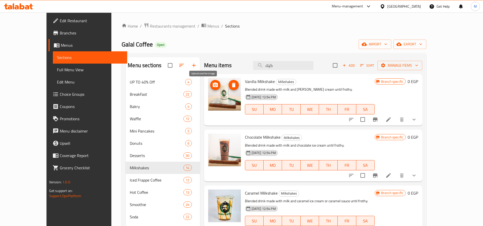
click at [213, 86] on icon "upload picture" at bounding box center [215, 85] width 5 height 5
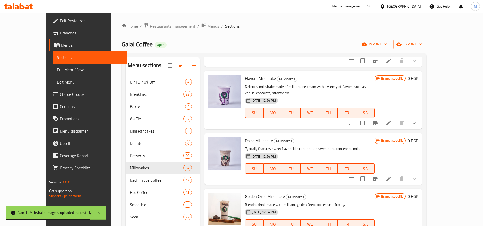
scroll to position [256, 0]
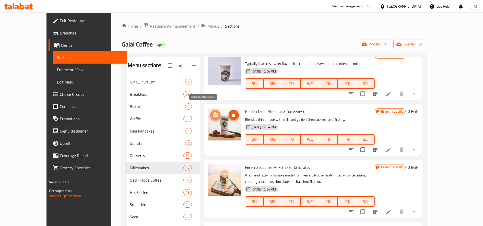
click at [213, 112] on icon "upload picture" at bounding box center [215, 114] width 5 height 5
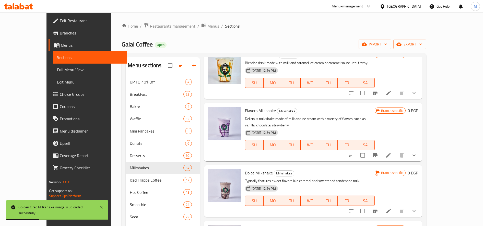
scroll to position [0, 0]
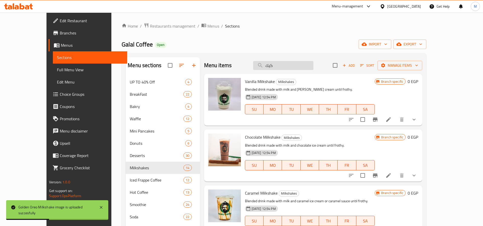
click at [293, 66] on input "كيك" at bounding box center [283, 65] width 60 height 9
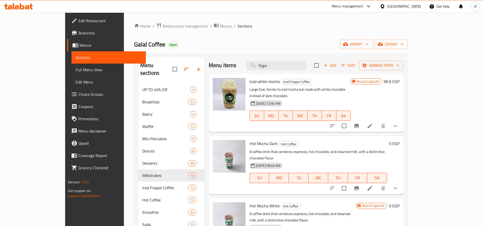
type input "موكا"
click at [292, 69] on input "موكا" at bounding box center [276, 65] width 60 height 9
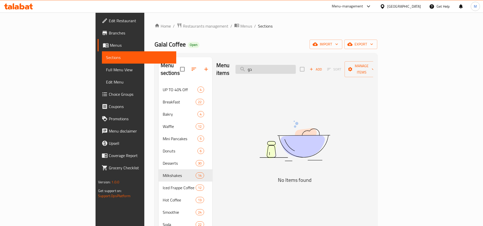
type input "د"
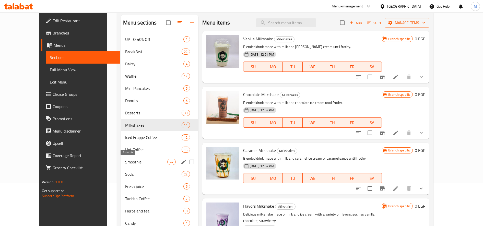
scroll to position [87, 0]
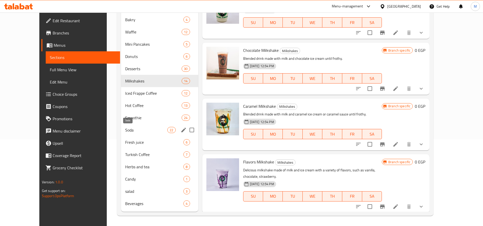
click at [130, 130] on span "Soda" at bounding box center [146, 130] width 42 height 6
